Goal: Subscribe to service/newsletter

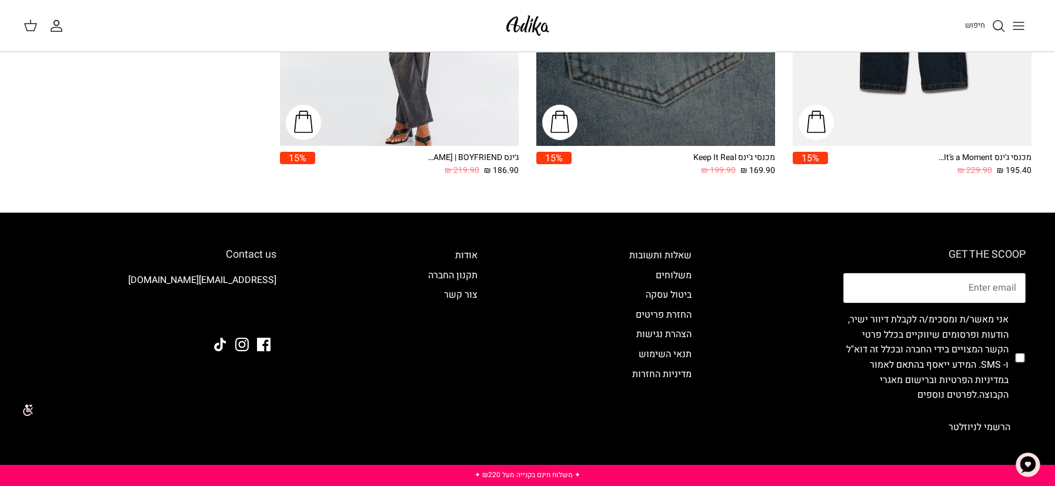
scroll to position [449, 0]
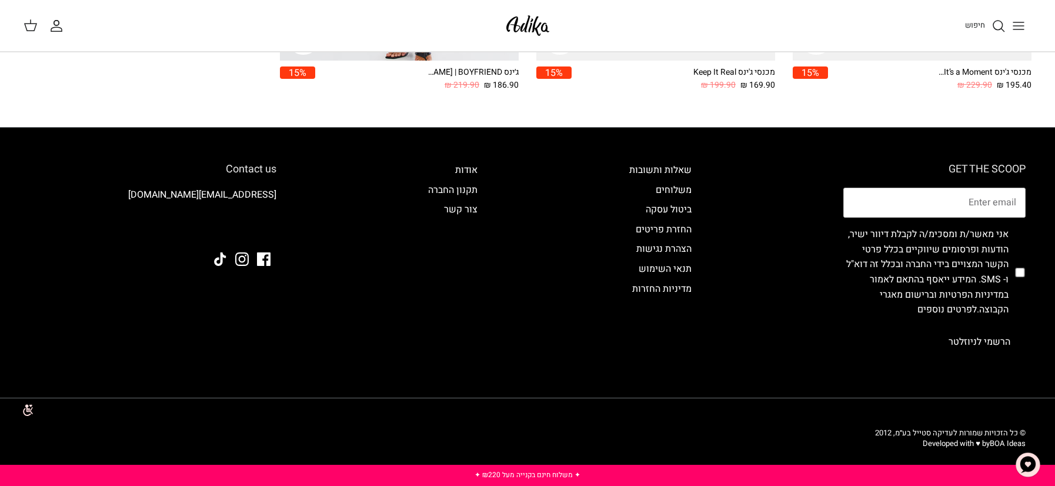
click at [968, 344] on button "הרשמי לניוזלטר" at bounding box center [980, 341] width 92 height 29
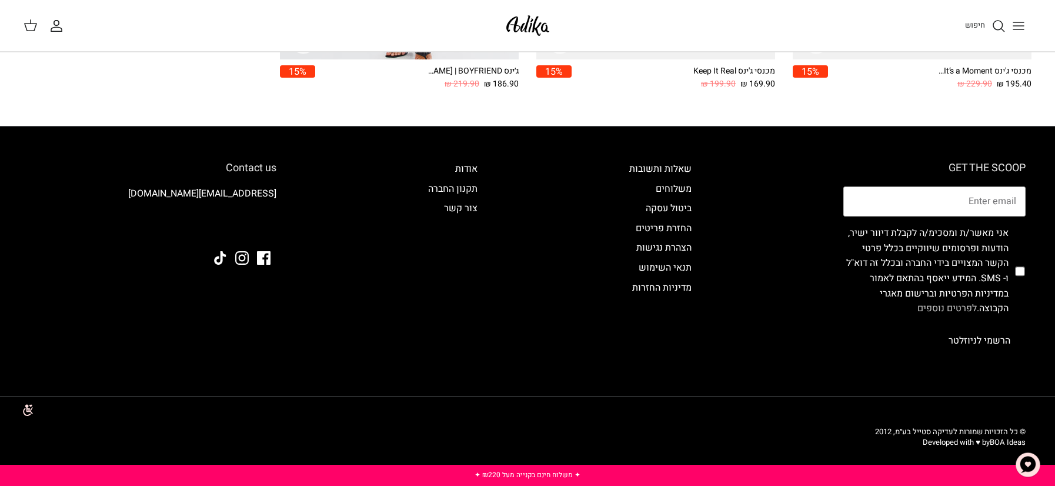
click at [954, 311] on link "לפרטים נוספים" at bounding box center [947, 308] width 59 height 14
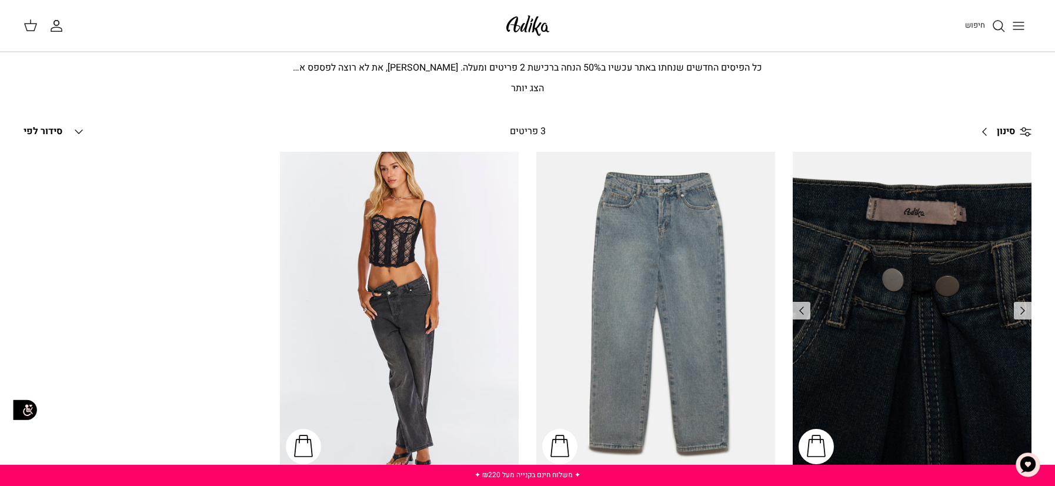
scroll to position [0, 0]
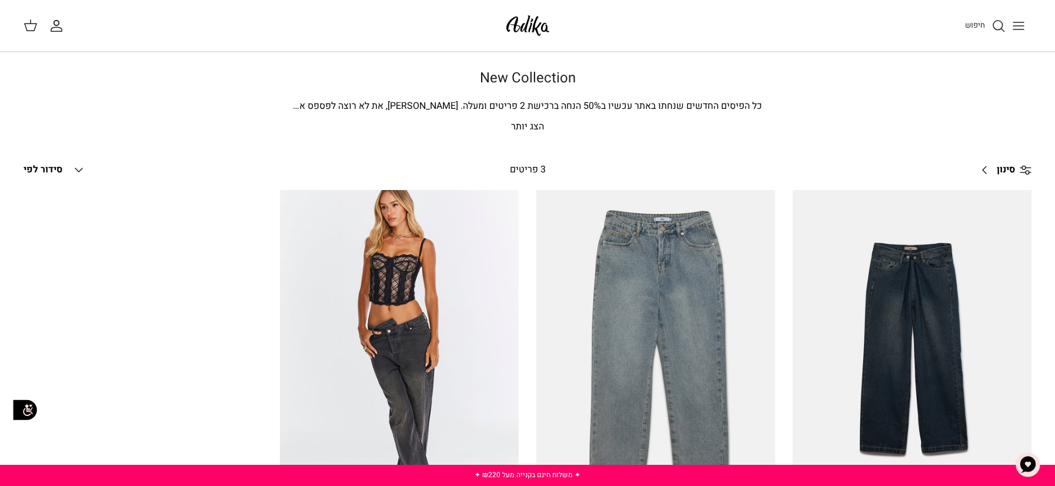
click at [518, 22] on img at bounding box center [528, 26] width 50 height 28
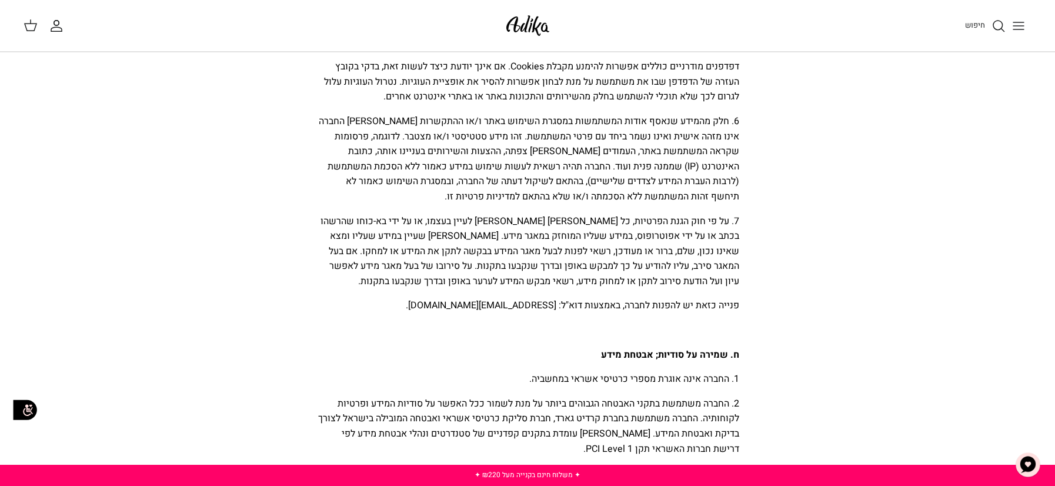
scroll to position [5801, 0]
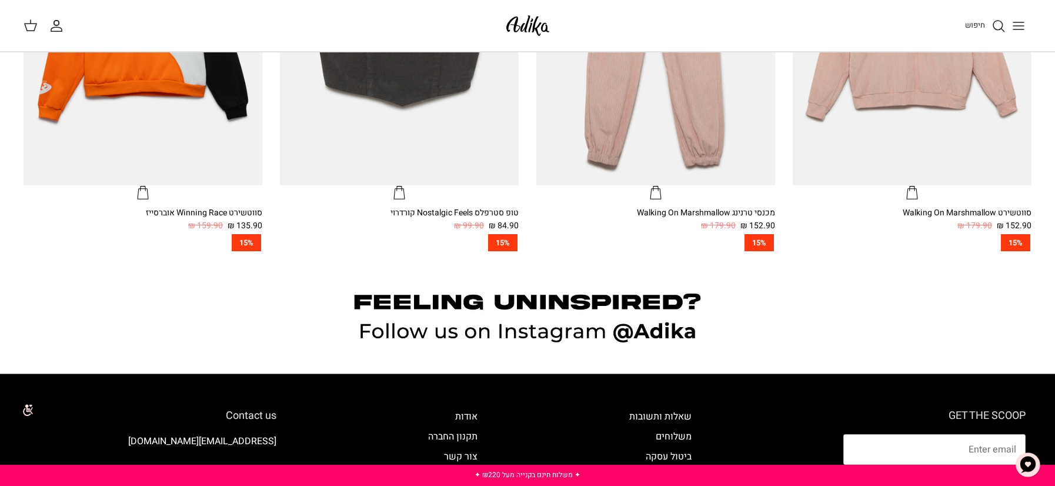
scroll to position [1150, 0]
